Goal: Navigation & Orientation: Go to known website

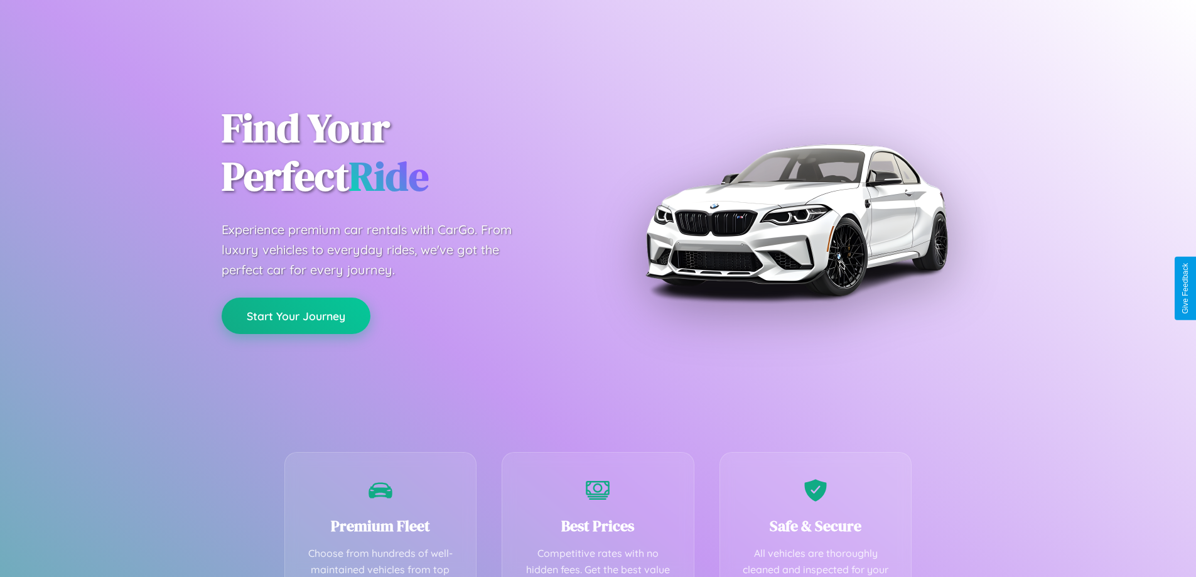
click at [296, 316] on button "Start Your Journey" at bounding box center [296, 316] width 149 height 36
click at [296, 315] on button "Start Your Journey" at bounding box center [296, 316] width 149 height 36
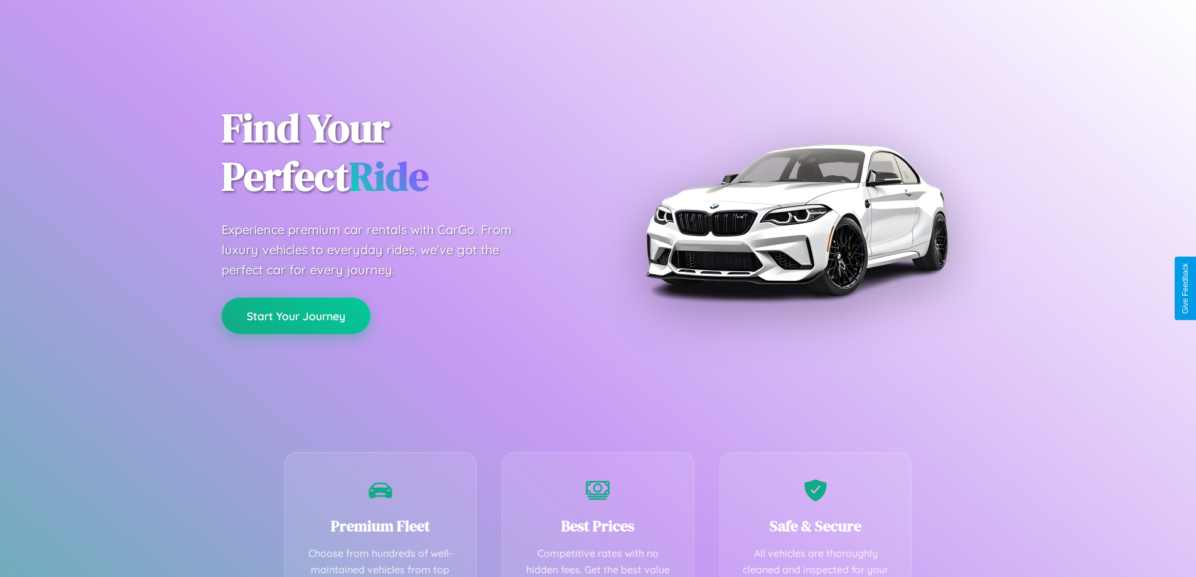
click at [296, 315] on button "Start Your Journey" at bounding box center [296, 316] width 149 height 36
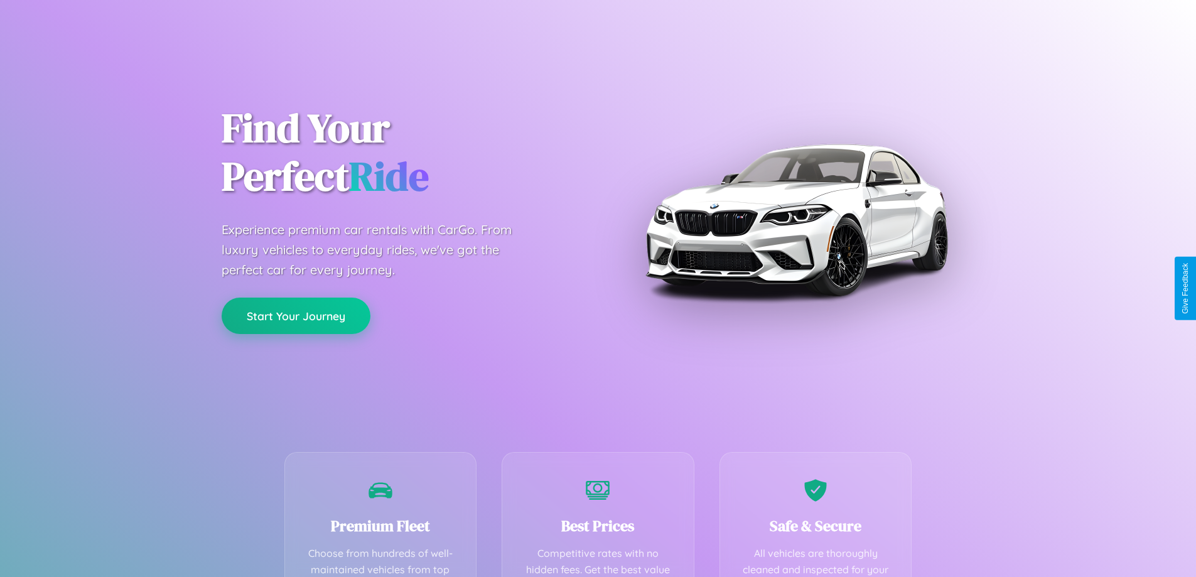
click at [296, 315] on button "Start Your Journey" at bounding box center [296, 316] width 149 height 36
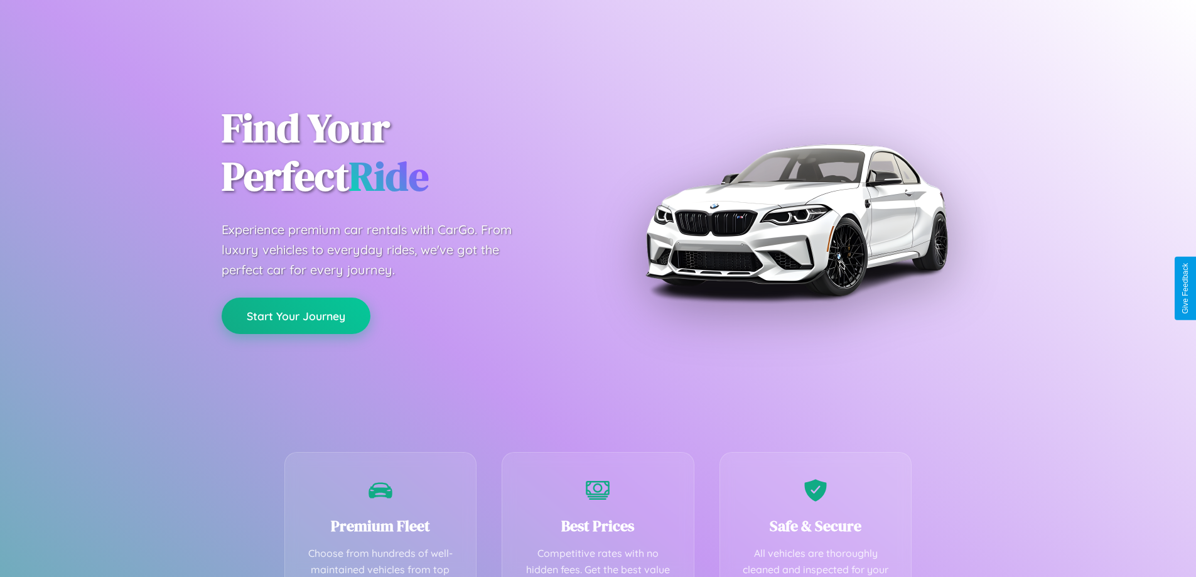
click at [296, 315] on button "Start Your Journey" at bounding box center [296, 316] width 149 height 36
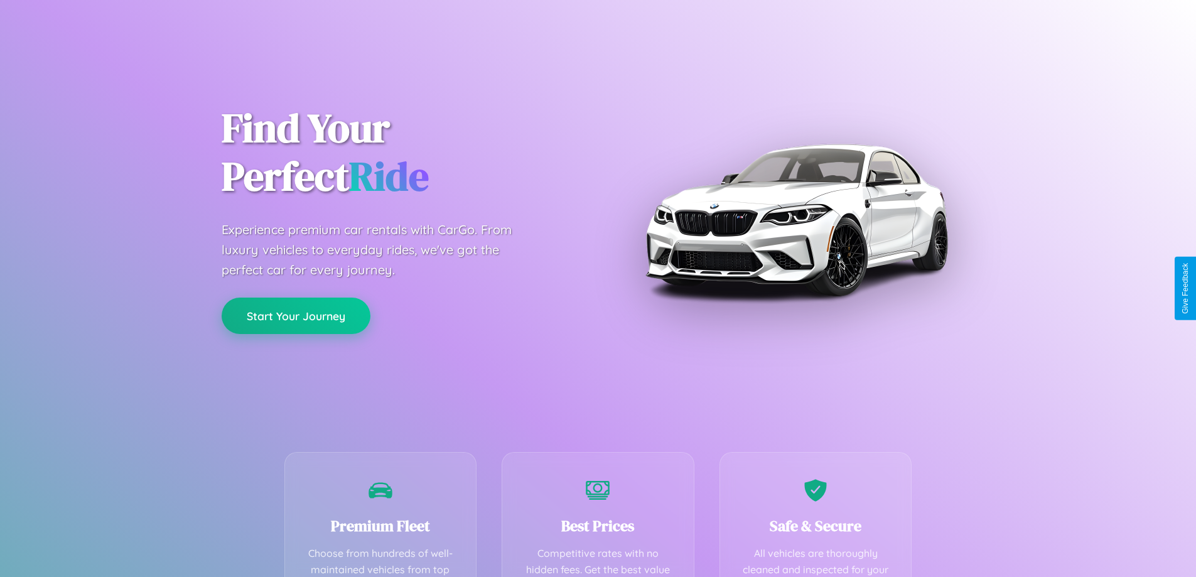
click at [296, 315] on button "Start Your Journey" at bounding box center [296, 316] width 149 height 36
